Goal: Check status: Check status

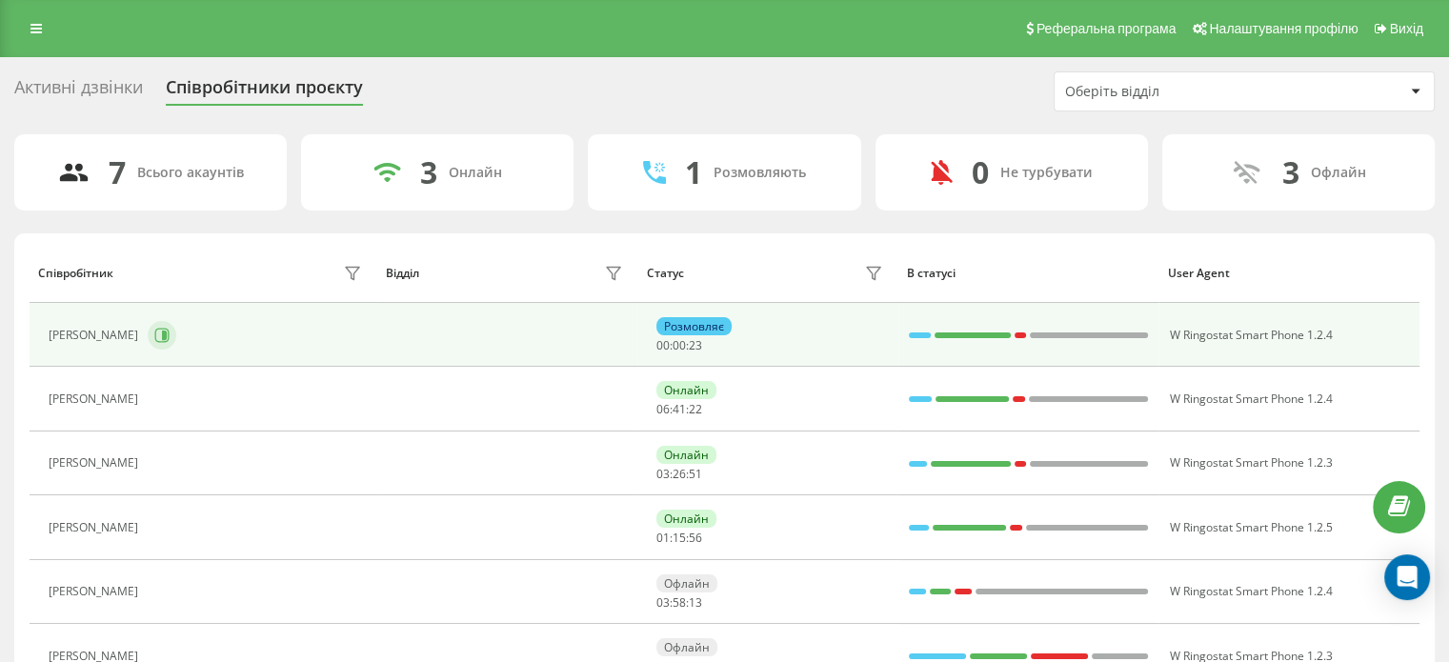
click at [154, 332] on icon at bounding box center [161, 335] width 15 height 15
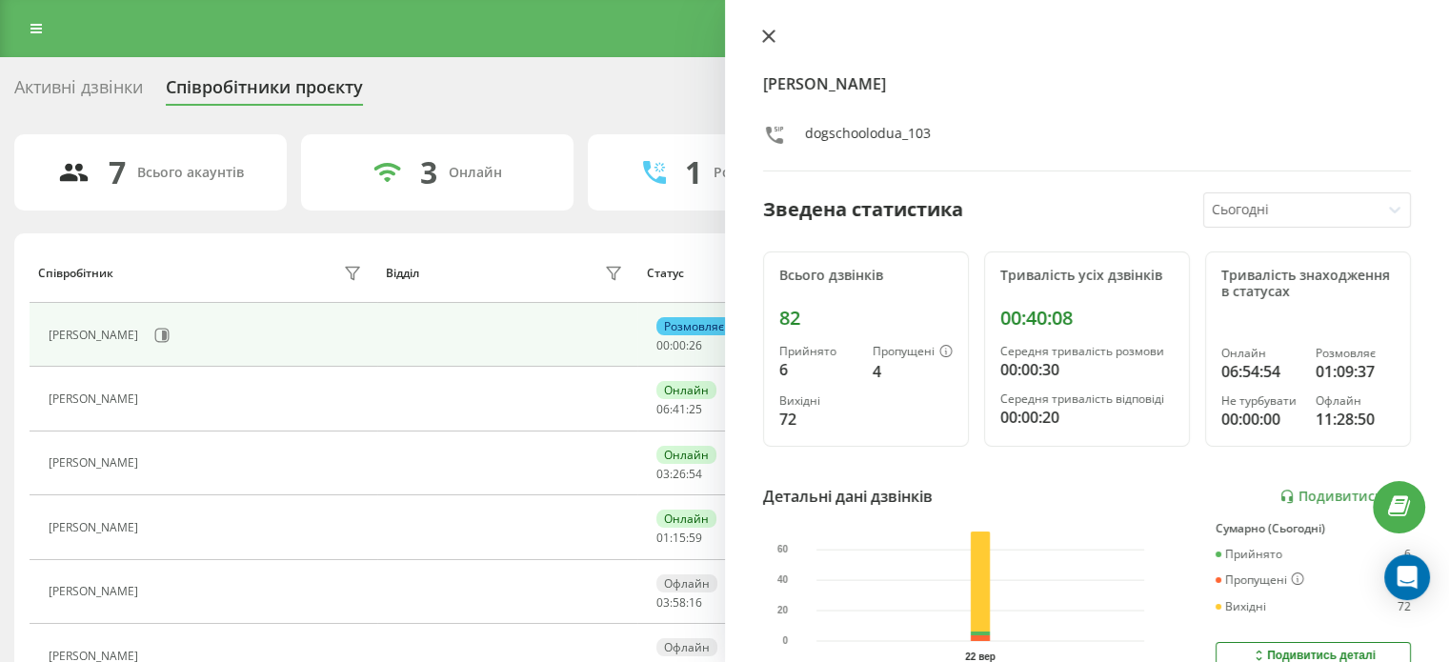
click at [769, 40] on icon at bounding box center [768, 36] width 13 height 13
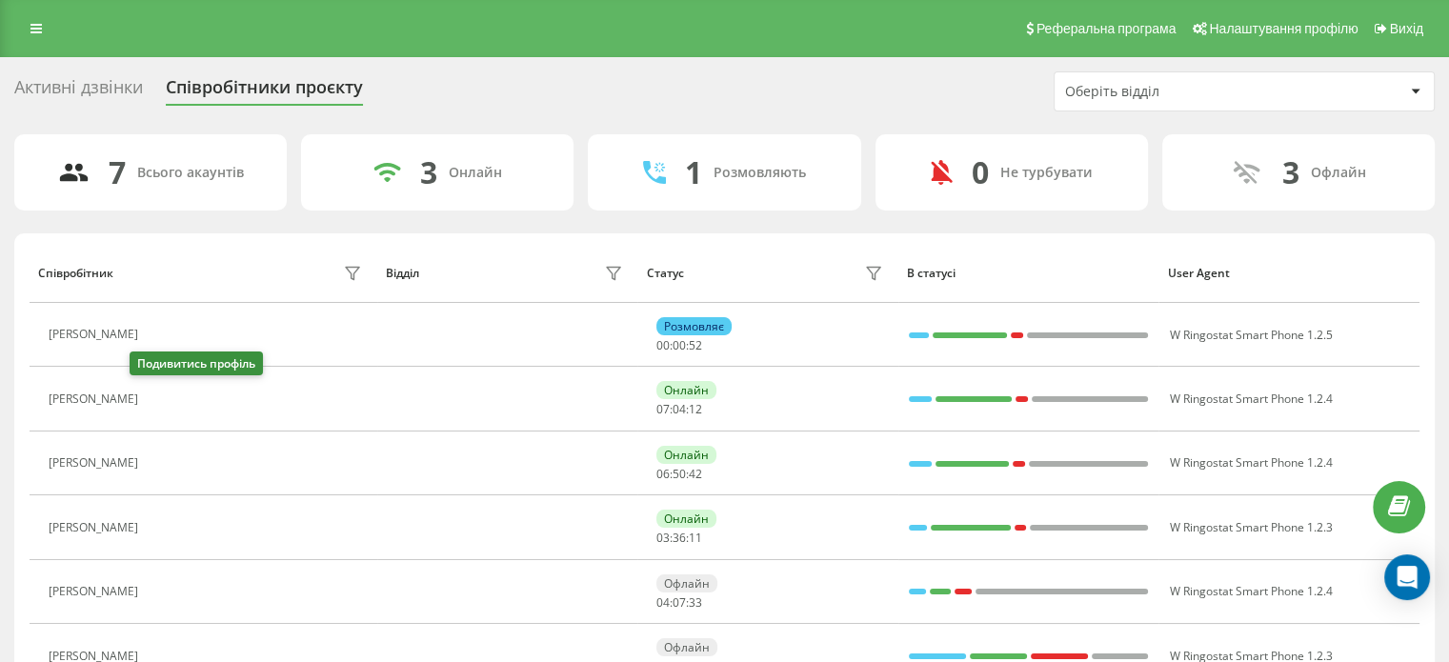
click at [151, 397] on icon at bounding box center [158, 399] width 15 height 15
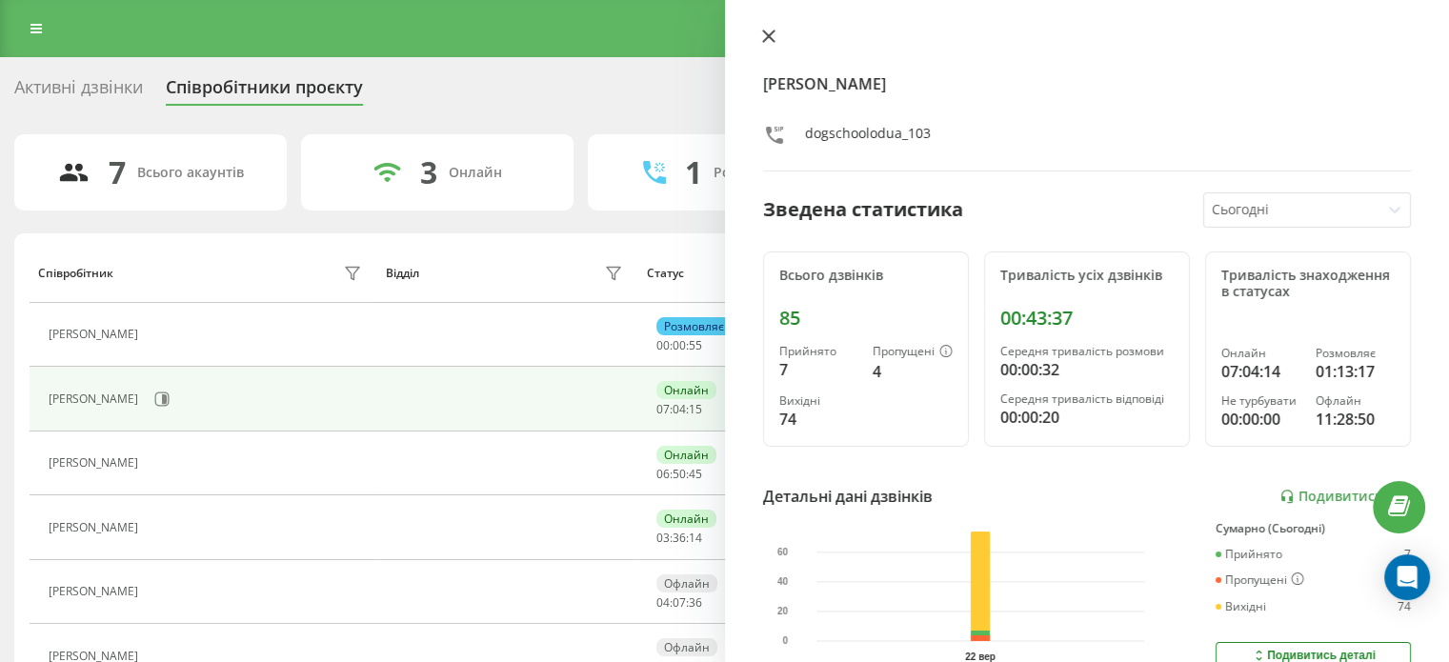
click at [771, 39] on icon at bounding box center [767, 35] width 11 height 11
